Goal: Transaction & Acquisition: Purchase product/service

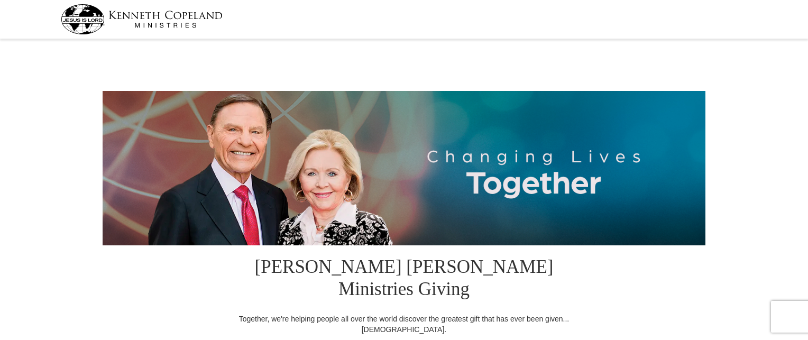
select select "IN"
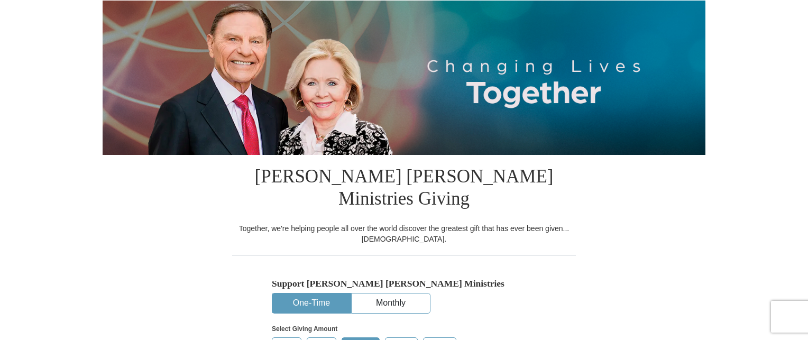
scroll to position [211, 0]
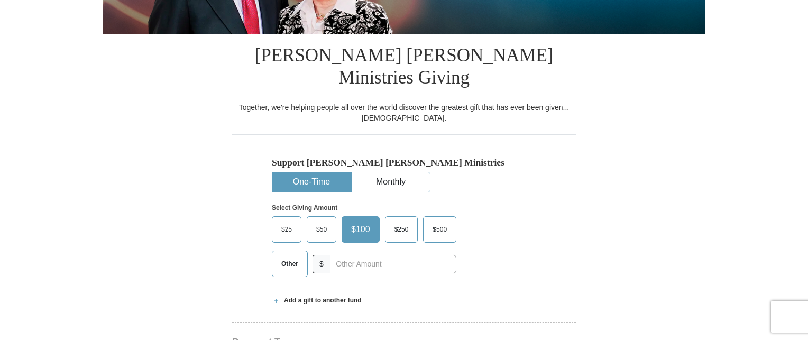
click at [292, 256] on span "Other" at bounding box center [289, 264] width 27 height 16
click at [0, 0] on input "Other" at bounding box center [0, 0] width 0 height 0
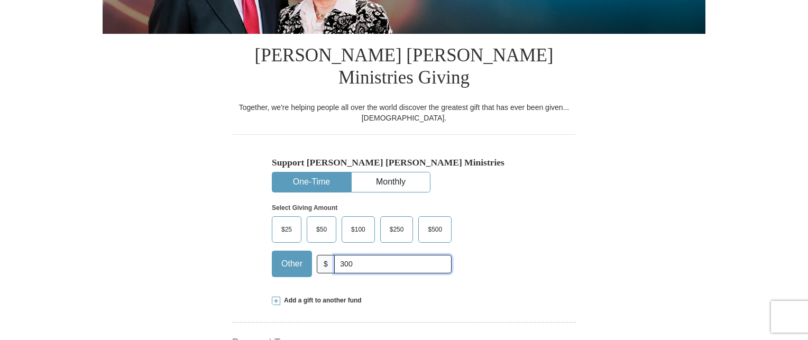
type input "300.00"
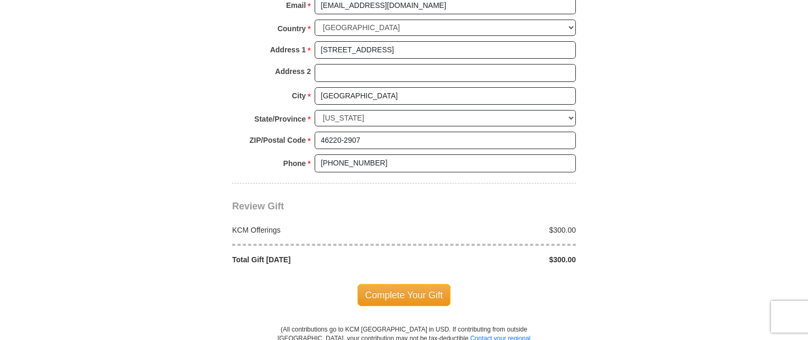
scroll to position [846, 0]
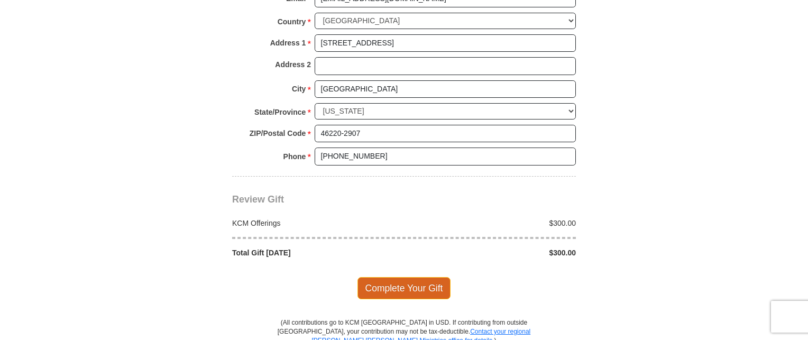
click at [403, 277] on span "Complete Your Gift" at bounding box center [404, 288] width 94 height 22
